Goal: Browse casually: Explore the website without a specific task or goal

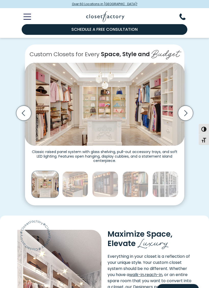
scroll to position [102, 0]
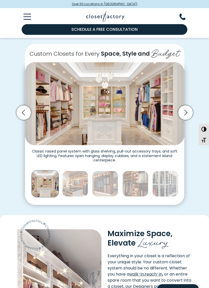
click at [187, 109] on icon "Next slide" at bounding box center [185, 112] width 15 height 15
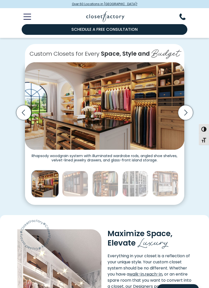
click at [186, 108] on icon "Next slide" at bounding box center [185, 112] width 15 height 15
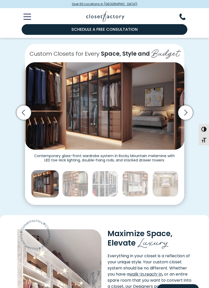
click at [187, 107] on icon "Next slide" at bounding box center [185, 112] width 15 height 15
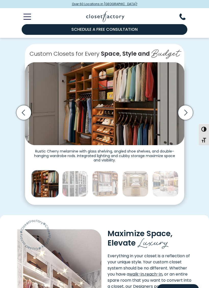
click at [187, 108] on icon "Next slide" at bounding box center [185, 112] width 15 height 15
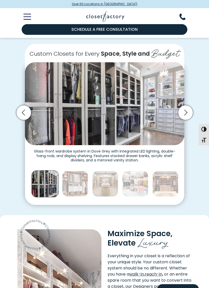
click at [182, 106] on icon "Next slide" at bounding box center [185, 112] width 15 height 15
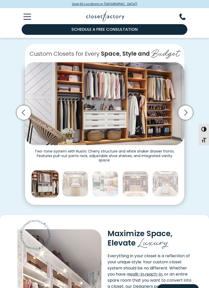
click at [186, 108] on icon "Next slide" at bounding box center [185, 112] width 15 height 15
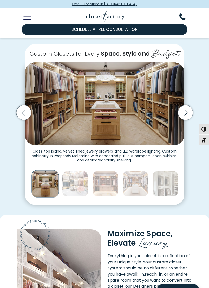
click at [187, 107] on icon "Next slide" at bounding box center [185, 112] width 15 height 15
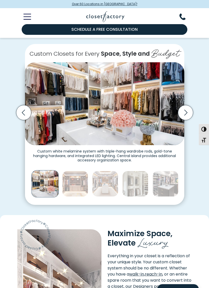
click at [187, 108] on icon "Next slide" at bounding box center [185, 112] width 15 height 15
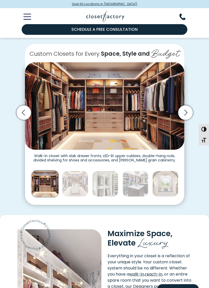
click at [187, 108] on icon "Next slide" at bounding box center [185, 112] width 15 height 15
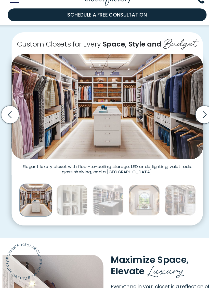
click at [178, 105] on icon "Next slide" at bounding box center [185, 112] width 15 height 15
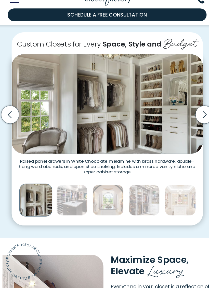
click at [178, 105] on icon "Next slide" at bounding box center [185, 112] width 15 height 15
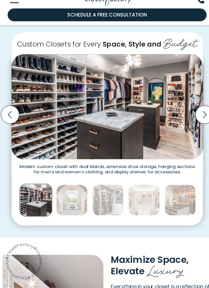
click at [178, 105] on icon "Next slide" at bounding box center [185, 112] width 15 height 15
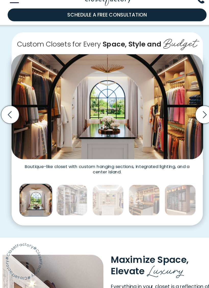
click at [178, 105] on icon "Next slide" at bounding box center [185, 112] width 15 height 15
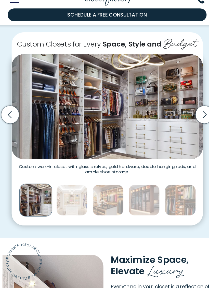
click at [15, 104] on icon "Previous slide" at bounding box center [24, 113] width 18 height 18
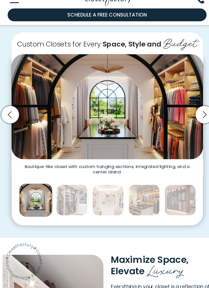
click at [178, 105] on icon "Next slide" at bounding box center [185, 112] width 15 height 15
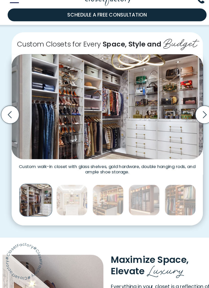
click at [178, 105] on icon "Next slide" at bounding box center [185, 112] width 15 height 15
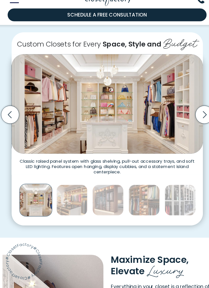
click at [184, 110] on icon "Next slide" at bounding box center [185, 113] width 3 height 6
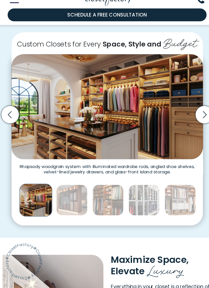
click at [178, 105] on icon "Next slide" at bounding box center [185, 112] width 15 height 15
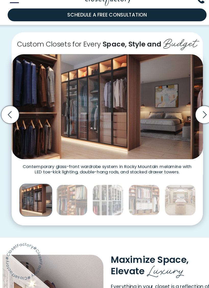
click at [178, 105] on icon "Next slide" at bounding box center [185, 112] width 15 height 15
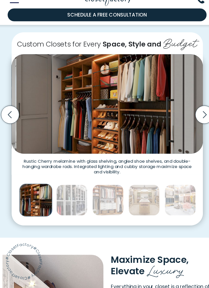
click at [178, 105] on icon "Next slide" at bounding box center [185, 112] width 15 height 15
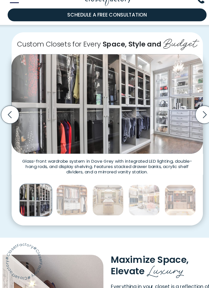
click at [178, 105] on icon "Next slide" at bounding box center [185, 112] width 15 height 15
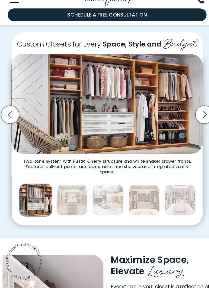
click at [178, 105] on icon "Next slide" at bounding box center [185, 112] width 15 height 15
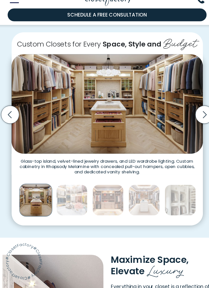
click at [178, 105] on icon "Next slide" at bounding box center [185, 112] width 15 height 15
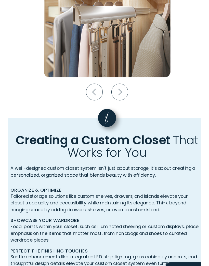
scroll to position [881, 0]
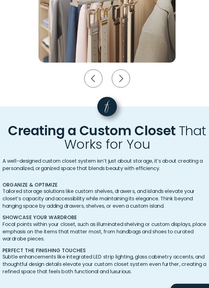
click at [108, 106] on icon "Next slide" at bounding box center [115, 113] width 15 height 15
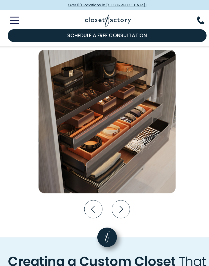
scroll to position [820, 0]
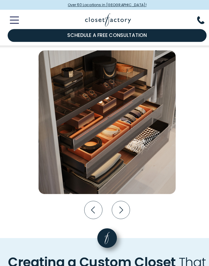
click at [108, 178] on icon "Next slide" at bounding box center [115, 174] width 15 height 15
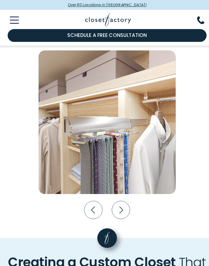
click at [108, 175] on icon "Next slide" at bounding box center [115, 174] width 15 height 15
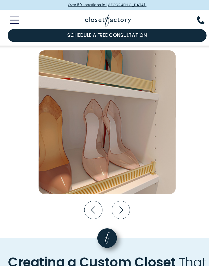
click at [108, 175] on icon "Next slide" at bounding box center [115, 174] width 15 height 15
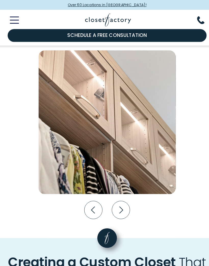
click at [108, 177] on icon "Next slide" at bounding box center [115, 174] width 15 height 15
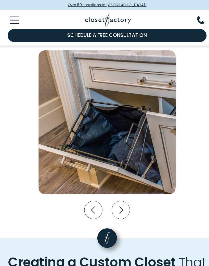
click at [108, 177] on icon "Next slide" at bounding box center [115, 174] width 15 height 15
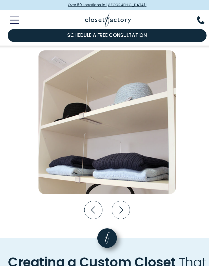
click at [108, 178] on icon "Next slide" at bounding box center [115, 174] width 15 height 15
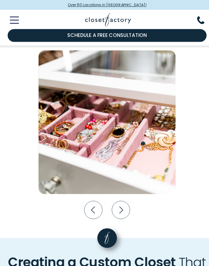
click at [108, 176] on icon "Next slide" at bounding box center [115, 174] width 15 height 15
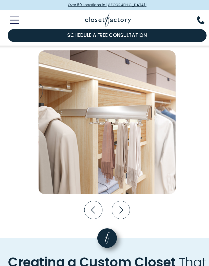
click at [108, 176] on icon "Next slide" at bounding box center [115, 174] width 15 height 15
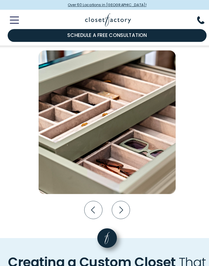
click at [108, 175] on icon "Next slide" at bounding box center [115, 174] width 15 height 15
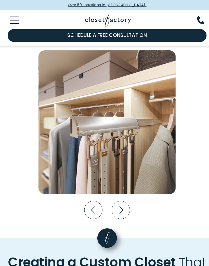
click at [108, 174] on icon "Next slide" at bounding box center [115, 174] width 15 height 15
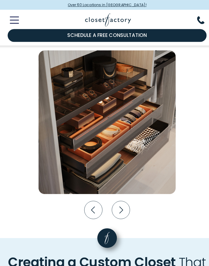
click at [108, 175] on icon "Next slide" at bounding box center [115, 174] width 15 height 15
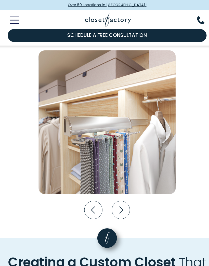
click at [108, 176] on icon "Next slide" at bounding box center [115, 174] width 15 height 15
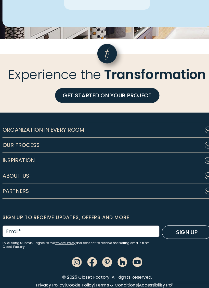
scroll to position [1421, 0]
